Goal: Task Accomplishment & Management: Manage account settings

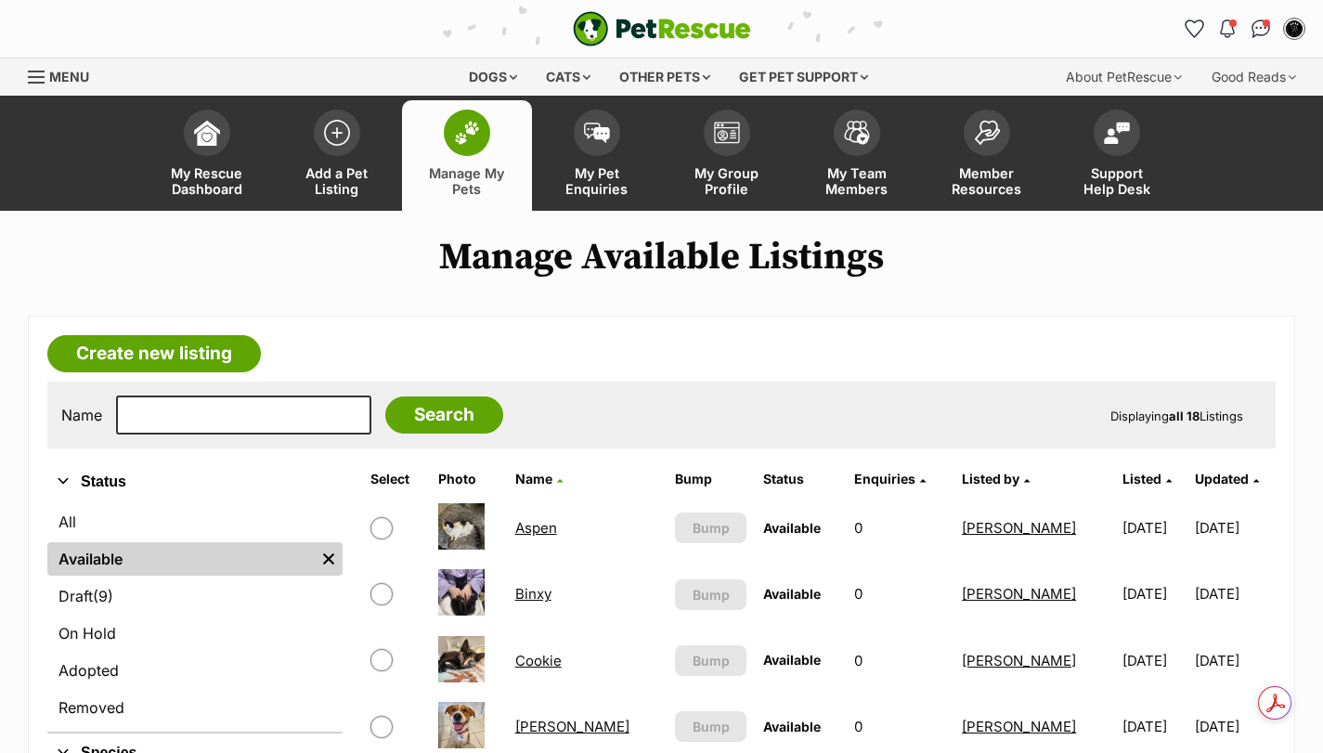
click at [468, 134] on img at bounding box center [467, 133] width 26 height 24
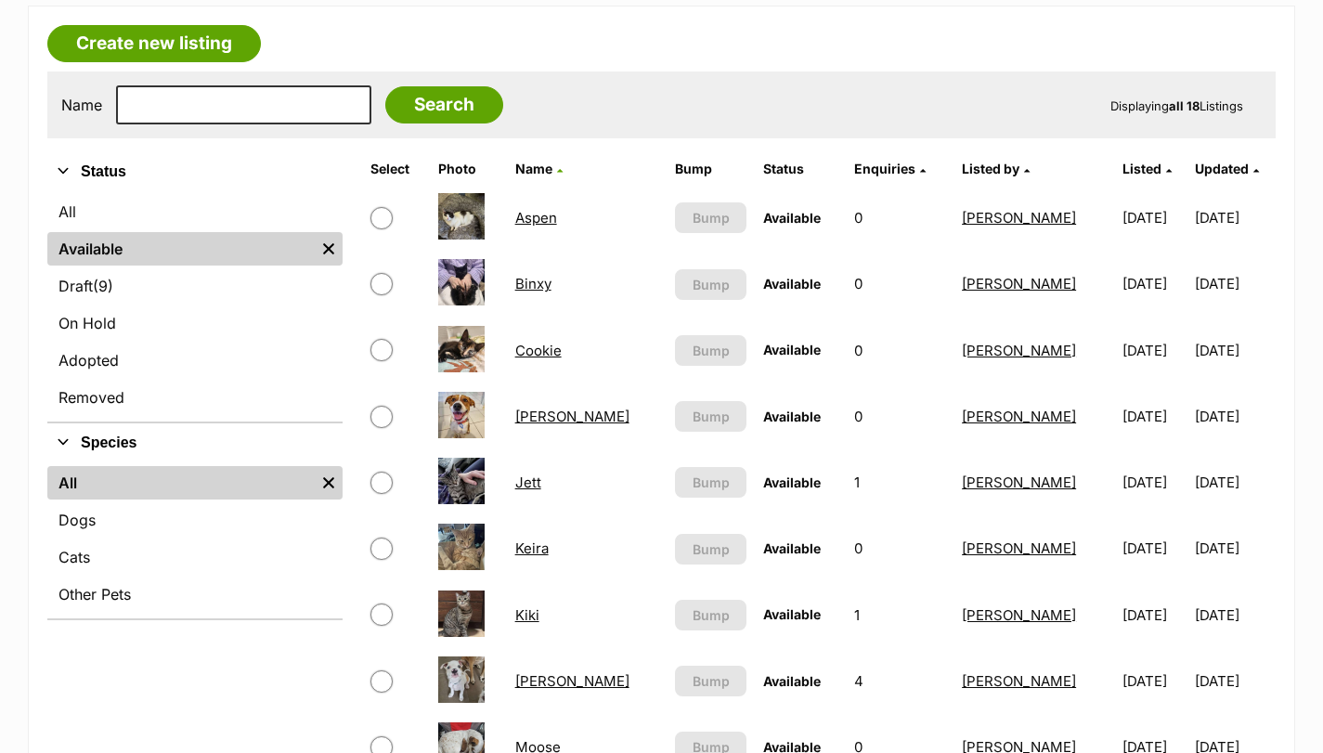
scroll to position [309, 0]
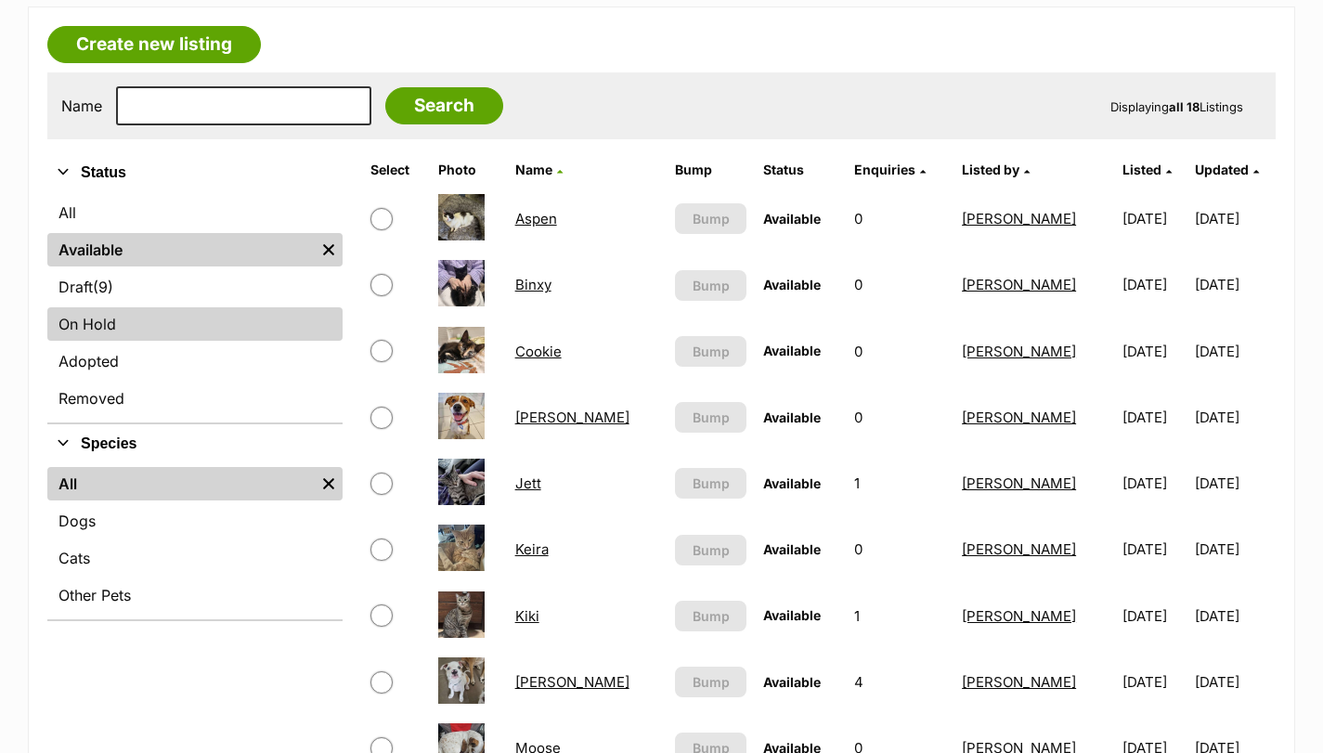
click at [124, 326] on link "On Hold" at bounding box center [194, 323] width 295 height 33
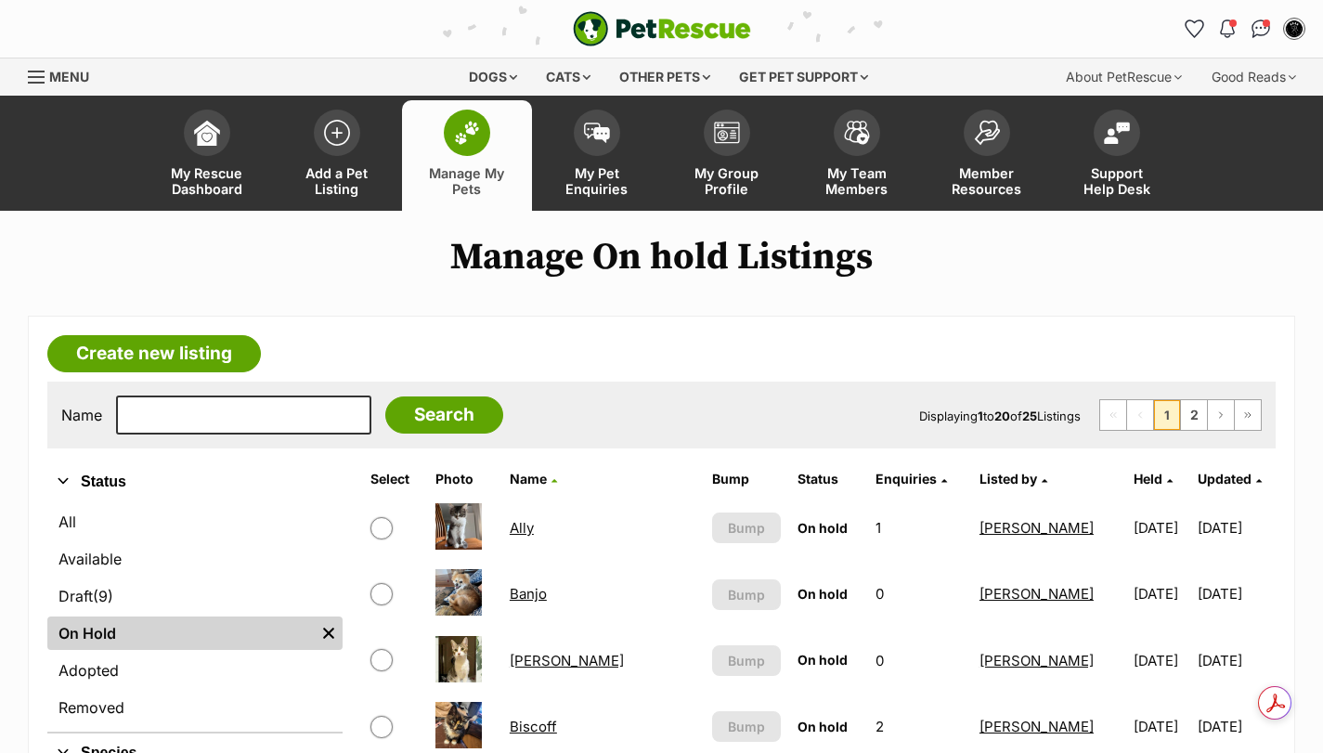
click at [558, 663] on link "Bianca" at bounding box center [567, 661] width 114 height 18
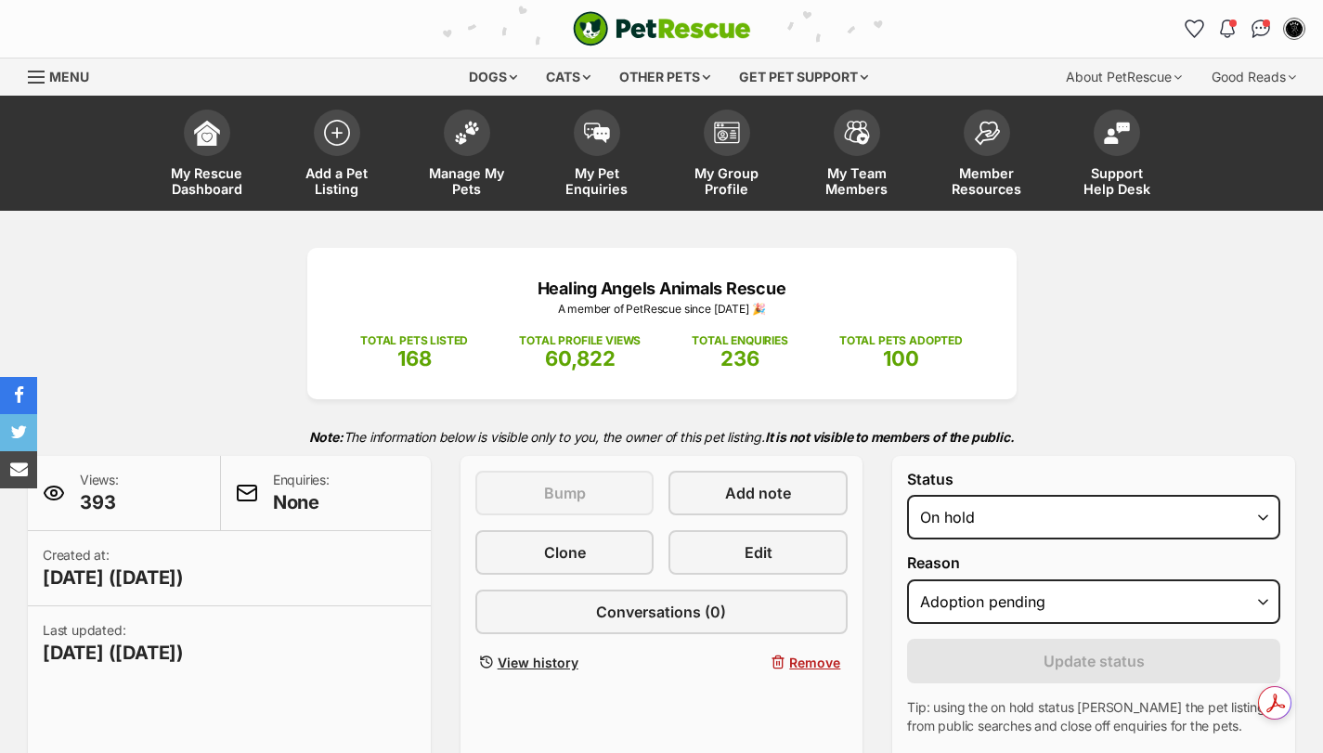
select select "adoption_pending"
select select "rehomed"
click at [907, 495] on select "Draft Available On hold Adopted" at bounding box center [1093, 517] width 373 height 45
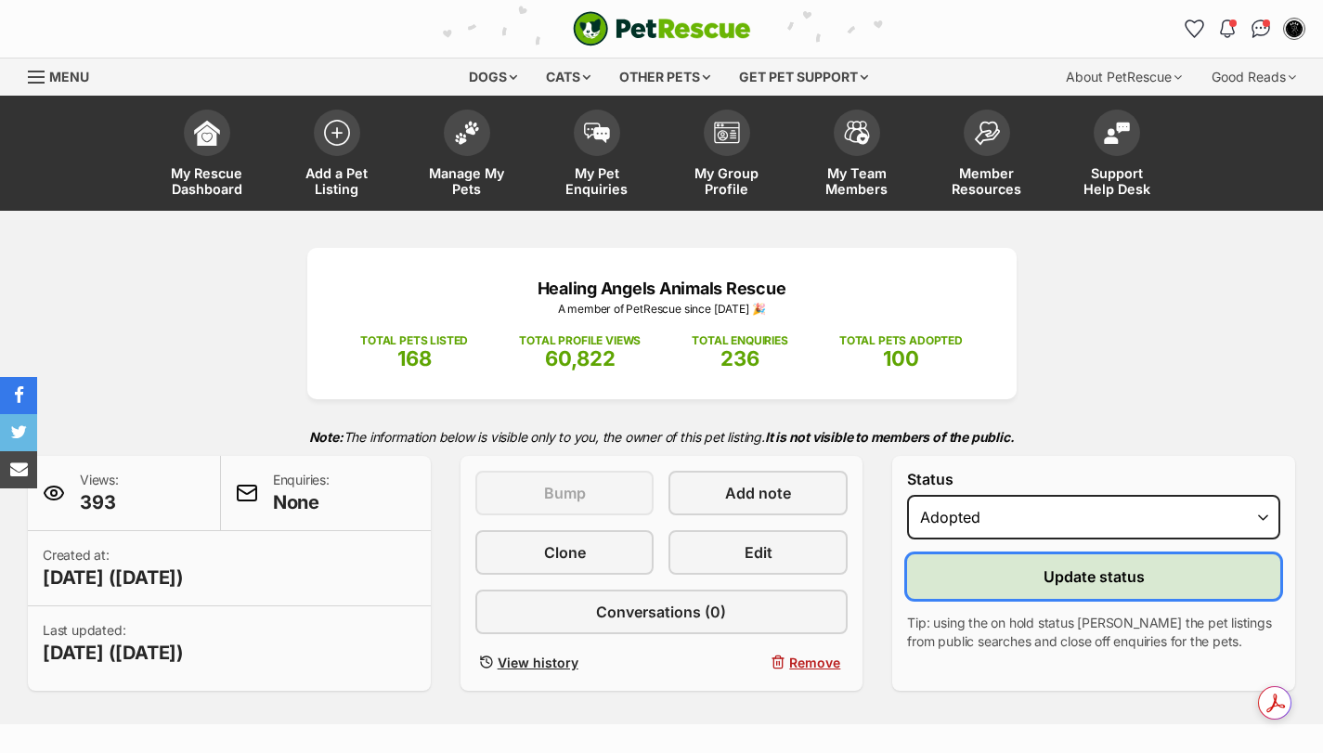
click at [1029, 574] on button "Update status" at bounding box center [1093, 576] width 373 height 45
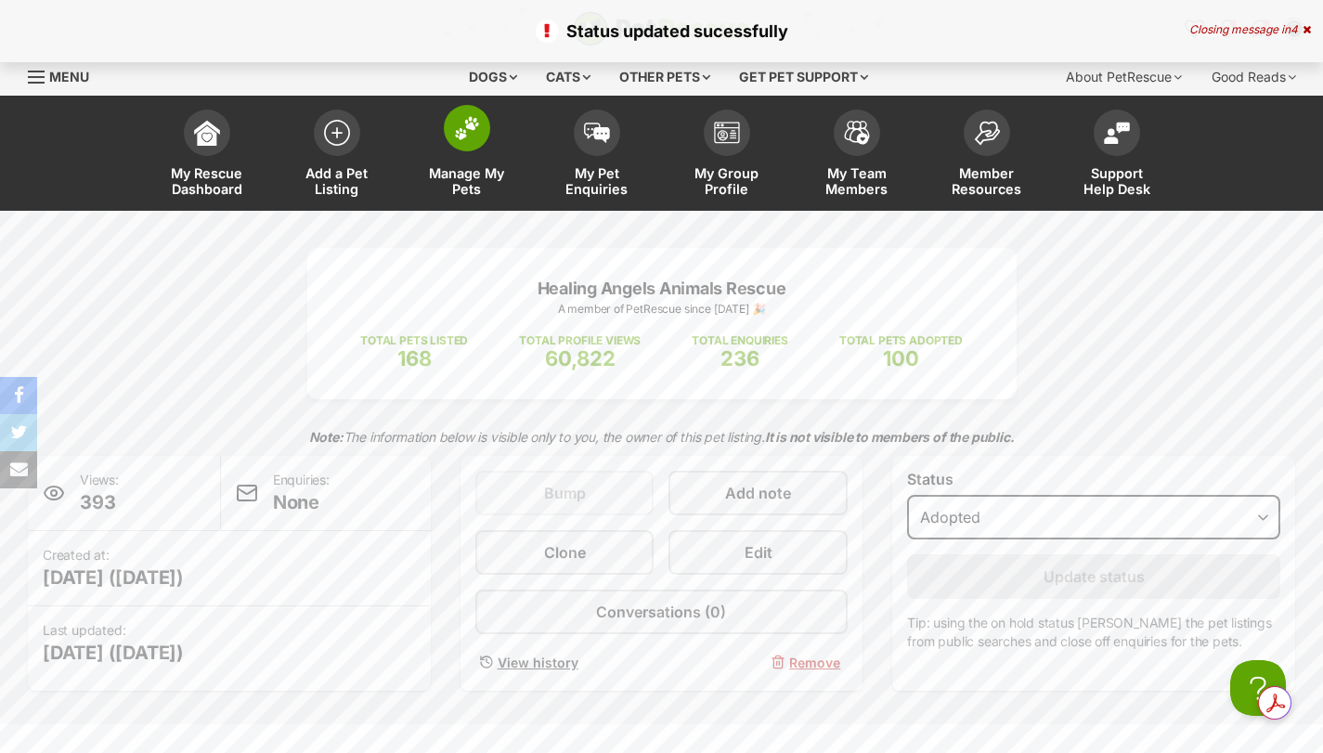
click at [459, 143] on span at bounding box center [467, 128] width 46 height 46
